Goal: Transaction & Acquisition: Subscribe to service/newsletter

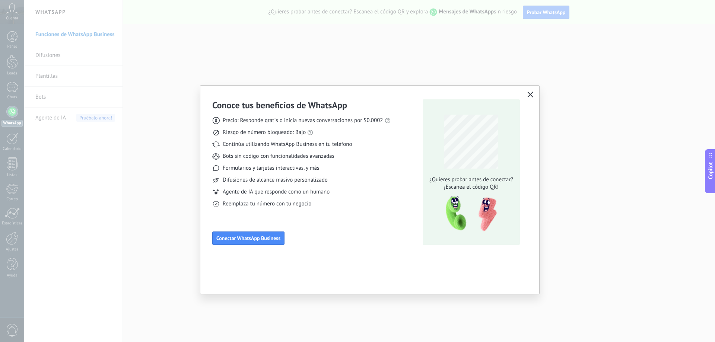
click at [262, 239] on span "Conectar WhatsApp Business" at bounding box center [248, 238] width 64 height 5
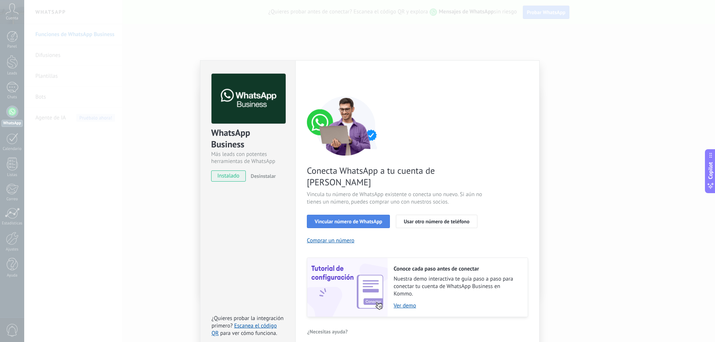
click at [372, 219] on span "Vincular número de WhatsApp" at bounding box center [348, 221] width 67 height 5
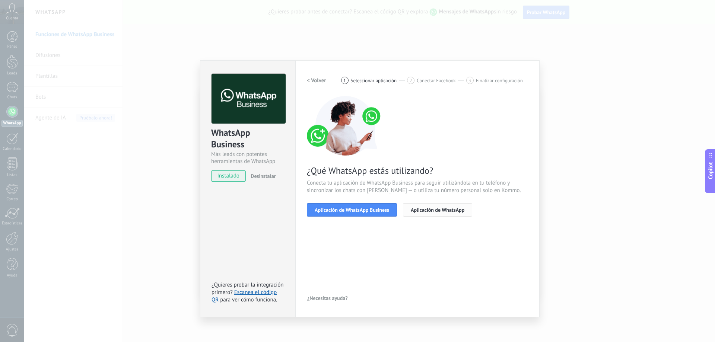
click at [436, 207] on span "Aplicación de WhatsApp" at bounding box center [438, 209] width 54 height 5
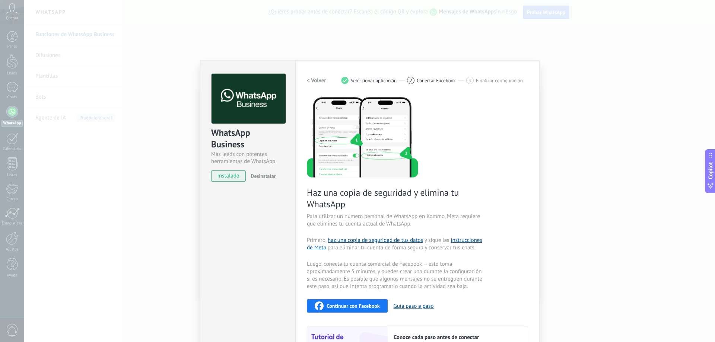
scroll to position [77, 0]
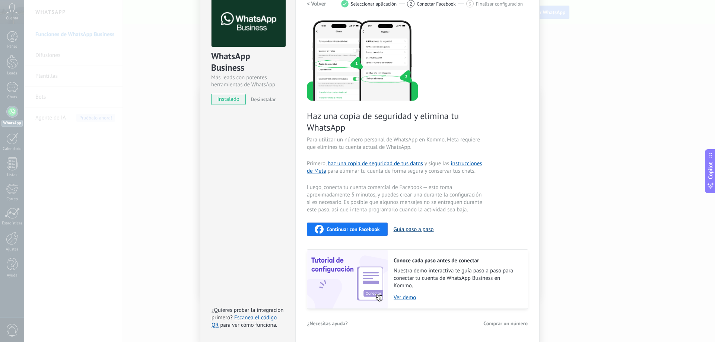
click at [407, 227] on button "Guía paso a paso" at bounding box center [413, 229] width 40 height 7
click at [237, 100] on span "instalado" at bounding box center [228, 99] width 34 height 11
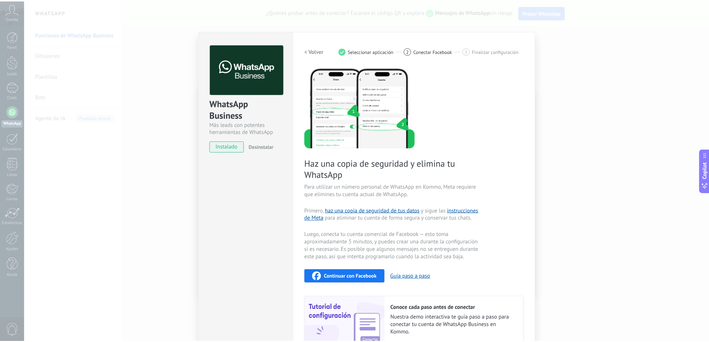
scroll to position [0, 0]
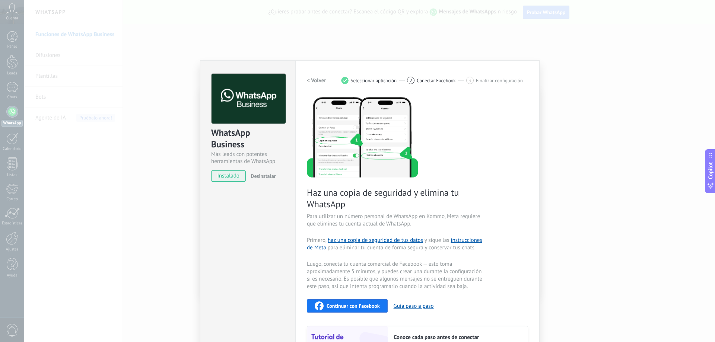
click at [126, 223] on div "WhatsApp Business Más leads con potentes herramientas de WhatsApp instalado Des…" at bounding box center [369, 171] width 690 height 342
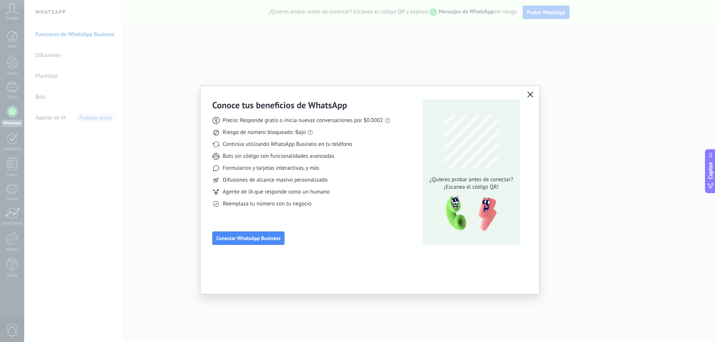
click at [123, 140] on div "Conoce tus beneficios de WhatsApp Precio: Responde gratis o inicia nuevas conve…" at bounding box center [357, 171] width 715 height 342
click at [69, 74] on div "Conoce tus beneficios de WhatsApp Precio: Responde gratis o inicia nuevas conve…" at bounding box center [357, 171] width 715 height 342
click at [534, 93] on button "button" at bounding box center [530, 95] width 10 height 10
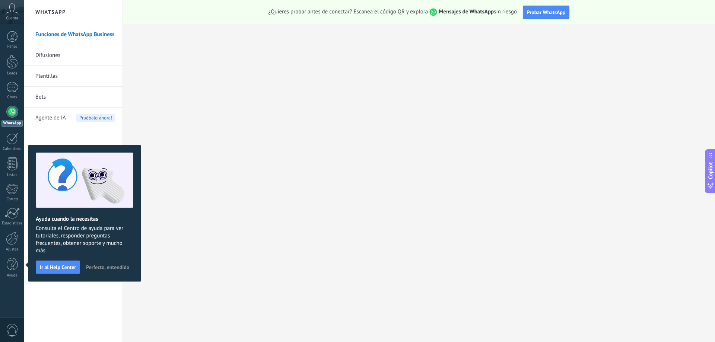
click at [50, 56] on link "Difusiones" at bounding box center [75, 55] width 80 height 21
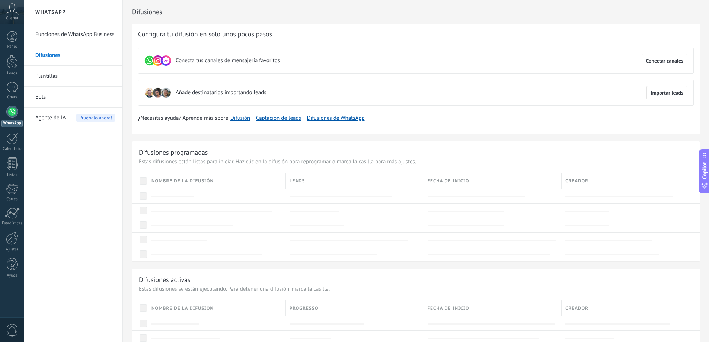
click at [201, 179] on span "Nombre de la difusión" at bounding box center [182, 181] width 62 height 7
click at [147, 62] on use at bounding box center [150, 61] width 10 height 10
click at [673, 63] on span "Conectar canales" at bounding box center [665, 60] width 38 height 5
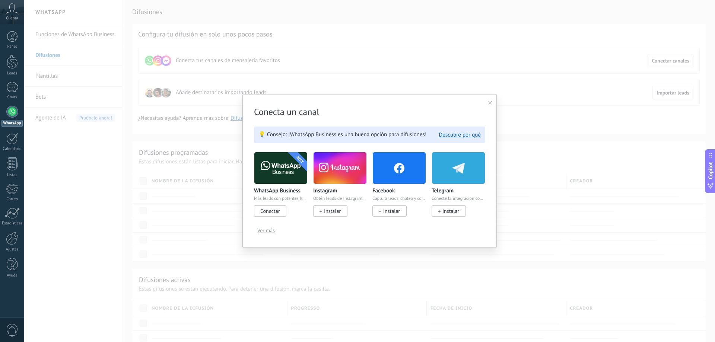
click at [275, 214] on span "Conectar" at bounding box center [269, 211] width 19 height 7
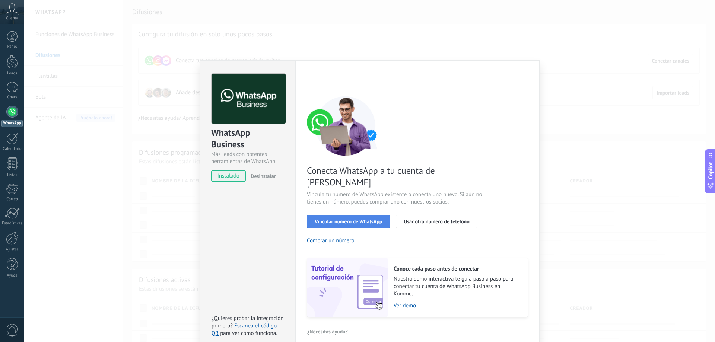
click at [339, 219] on span "Vincular número de WhatsApp" at bounding box center [348, 221] width 67 height 5
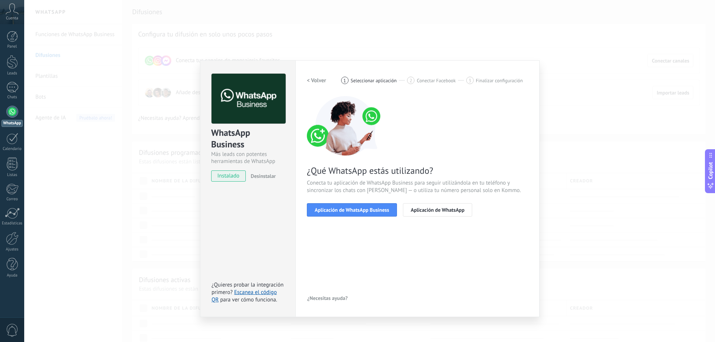
click at [339, 210] on span "Aplicación de WhatsApp Business" at bounding box center [352, 209] width 74 height 5
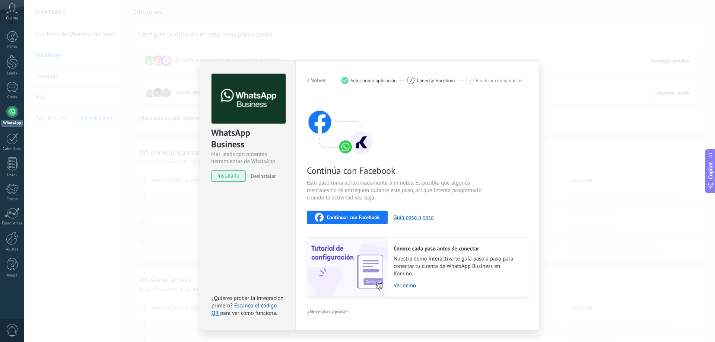
click at [355, 218] on span "Continuar con Facebook" at bounding box center [352, 217] width 53 height 5
click at [608, 147] on div "WhatsApp Business Más leads con potentes herramientas de WhatsApp instalado Des…" at bounding box center [369, 171] width 690 height 342
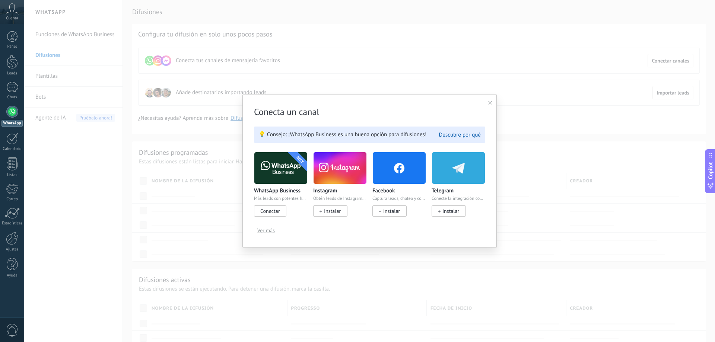
click at [489, 103] on icon at bounding box center [490, 103] width 4 height 4
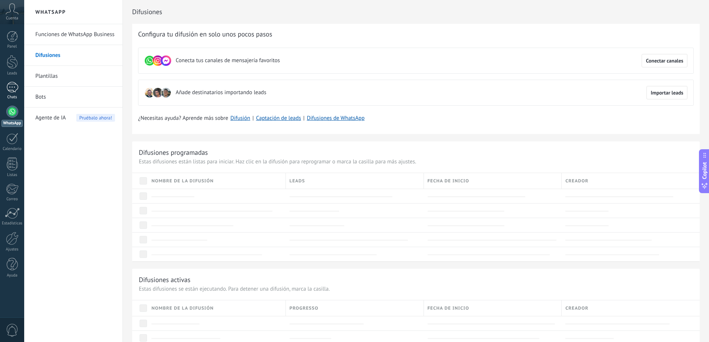
click at [13, 90] on div at bounding box center [12, 87] width 12 height 11
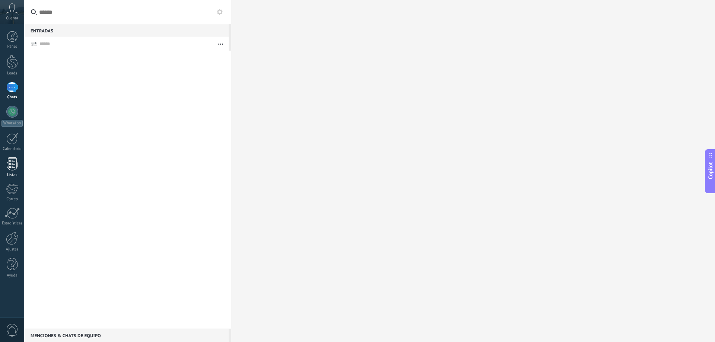
click at [9, 160] on div at bounding box center [12, 163] width 11 height 13
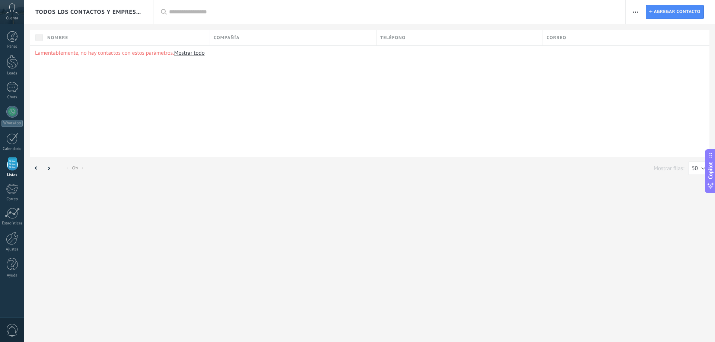
click at [12, 8] on icon at bounding box center [12, 8] width 13 height 11
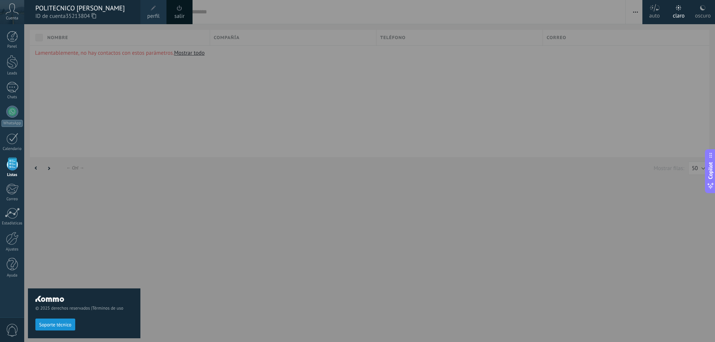
click at [12, 8] on icon at bounding box center [12, 8] width 13 height 11
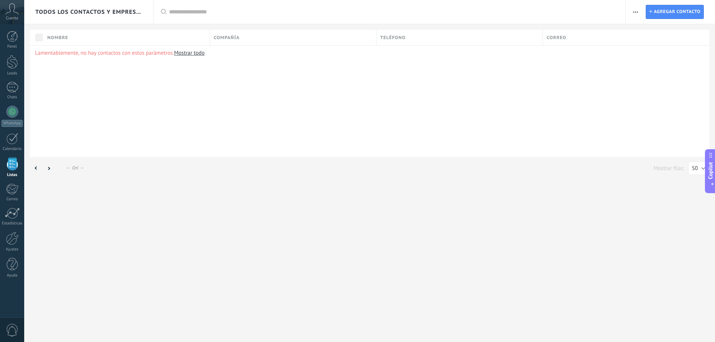
click at [379, 182] on div "Todos los contactos y empresas Aplicar Lista completa Contactos sin tareas Cont…" at bounding box center [369, 171] width 690 height 342
